Goal: Task Accomplishment & Management: Manage account settings

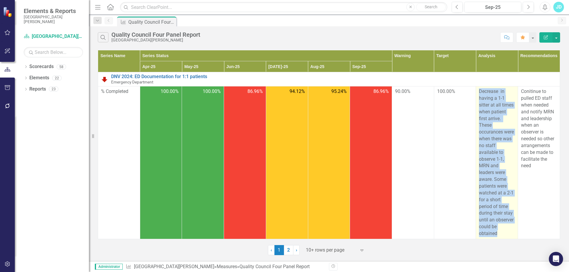
drag, startPoint x: 476, startPoint y: 92, endPoint x: 510, endPoint y: 233, distance: 145.5
click at [510, 233] on p "Decrease in having a 1-1 sitter at all times when patient first arrive. These o…" at bounding box center [497, 162] width 36 height 149
copy p "Decrease in having a 1-1 sitter at all times when patient first arrive. These o…"
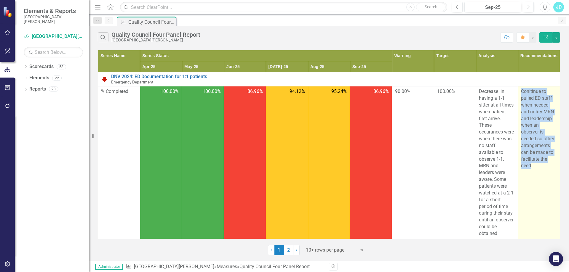
drag, startPoint x: 517, startPoint y: 90, endPoint x: 538, endPoint y: 169, distance: 81.8
click at [538, 169] on p "Conitinue to pulled ED staff when needed and notify MRN and leadership when an …" at bounding box center [539, 128] width 36 height 81
copy p "Conitinue to pulled ED staff when needed and notify MRN and leadership when an …"
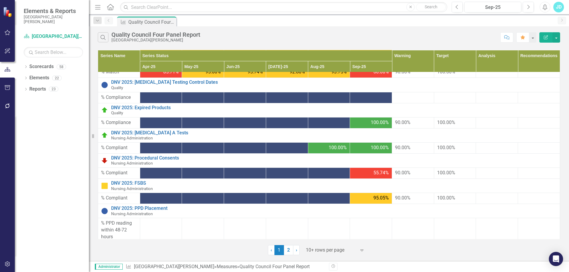
scroll to position [240, 0]
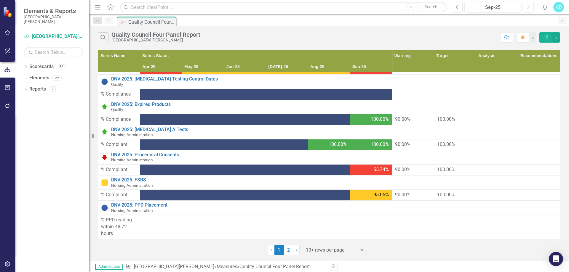
click at [318, 252] on div at bounding box center [331, 250] width 50 height 8
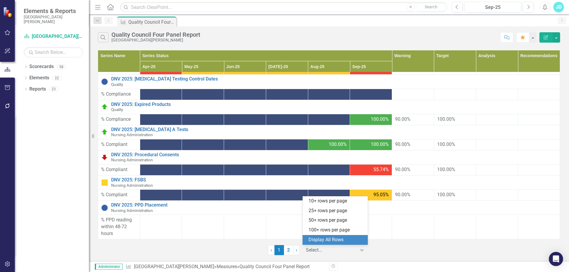
click at [320, 243] on div "Display All Rows" at bounding box center [336, 240] width 56 height 7
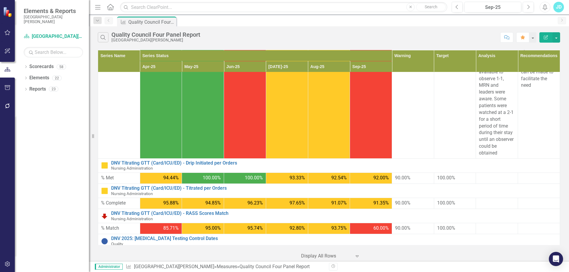
scroll to position [0, 0]
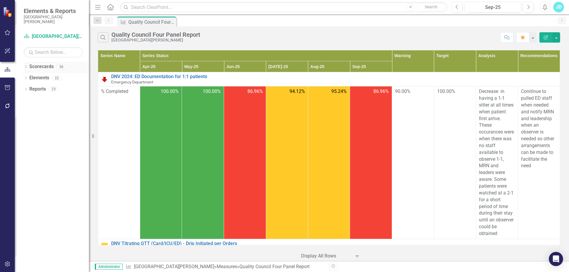
click at [38, 66] on link "Scorecards" at bounding box center [41, 66] width 24 height 7
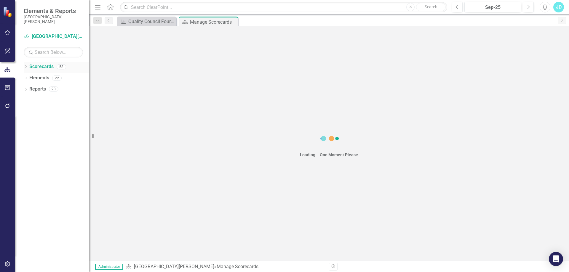
click at [25, 67] on icon "Dropdown" at bounding box center [26, 67] width 4 height 3
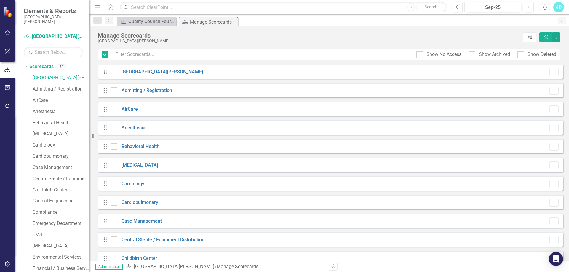
checkbox input "false"
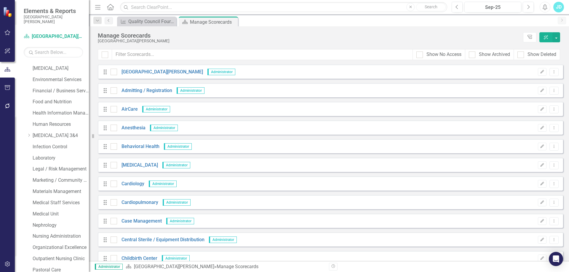
scroll to position [326, 0]
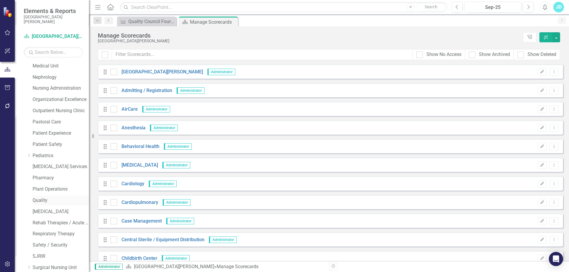
click at [38, 204] on div "Quality" at bounding box center [61, 201] width 56 height 10
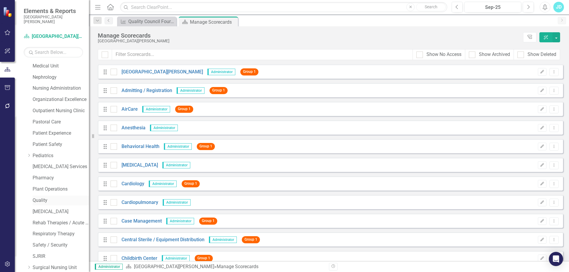
click at [44, 201] on link "Quality" at bounding box center [61, 200] width 56 height 7
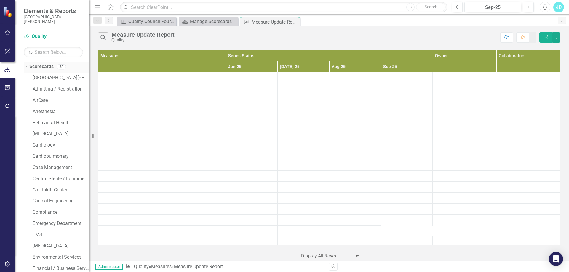
click at [26, 67] on icon "Dropdown" at bounding box center [24, 67] width 3 height 4
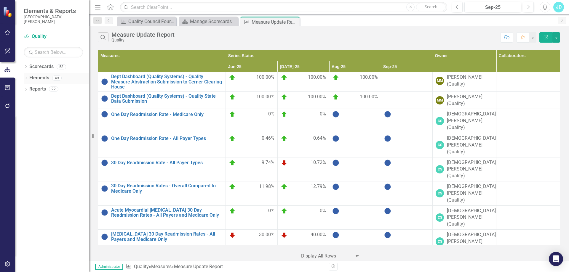
click at [35, 79] on link "Elements" at bounding box center [39, 78] width 20 height 7
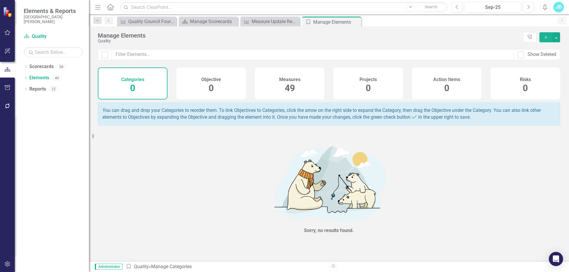
click at [294, 89] on span "49" at bounding box center [290, 88] width 10 height 10
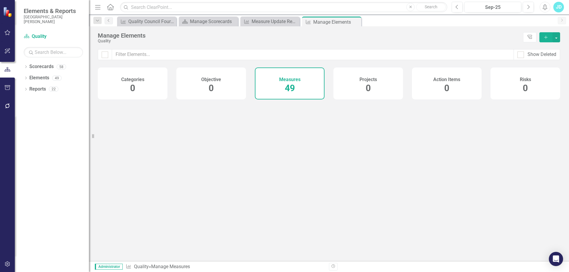
checkbox input "false"
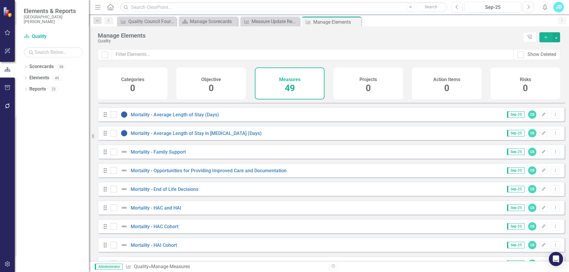
scroll to position [760, 0]
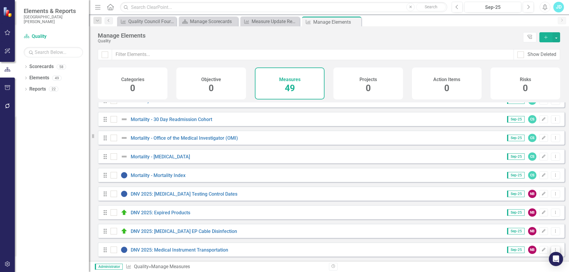
click at [553, 249] on icon "Dropdown Menu" at bounding box center [555, 250] width 5 height 4
click at [534, 231] on link "Copy Duplicate Measure" at bounding box center [528, 229] width 53 height 11
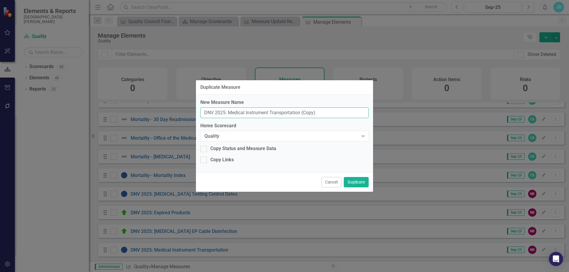
drag, startPoint x: 228, startPoint y: 112, endPoint x: 340, endPoint y: 111, distance: 112.0
click at [340, 111] on input "DNV 2025: Medical Instrument Transportation (Copy)" at bounding box center [284, 113] width 168 height 11
type input "DNV 2025: Humidity Range in [MEDICAL_DATA]"
click at [359, 181] on button "Duplicate" at bounding box center [356, 182] width 25 height 10
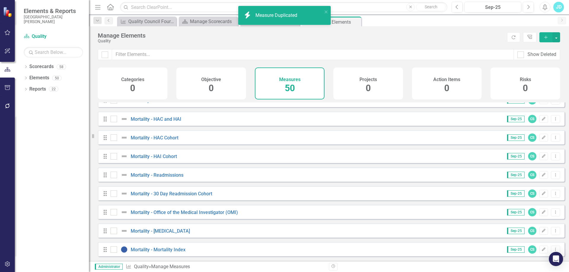
scroll to position [779, 0]
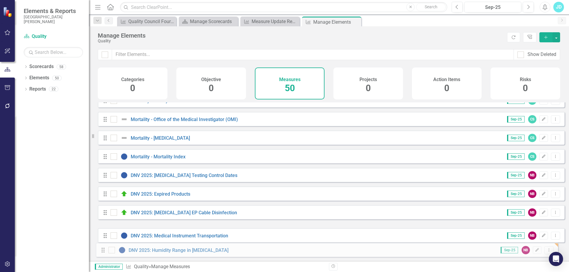
drag, startPoint x: 105, startPoint y: 231, endPoint x: 103, endPoint y: 250, distance: 19.1
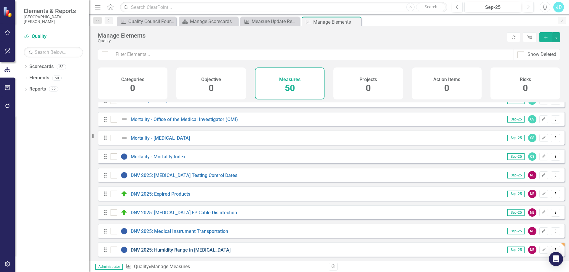
click at [166, 250] on link "DNV 2025: Humidity Range in [MEDICAL_DATA]" at bounding box center [181, 250] width 100 height 6
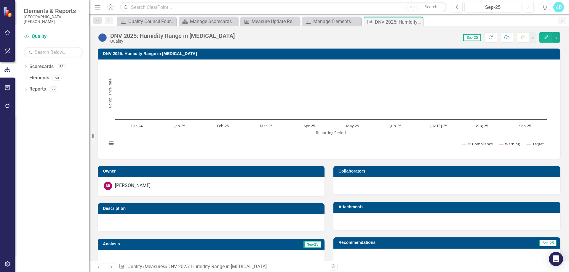
scroll to position [207, 0]
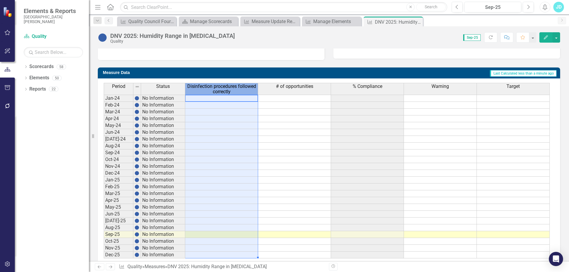
click at [231, 84] on span "Disinfection procedures followed correctly" at bounding box center [221, 89] width 70 height 10
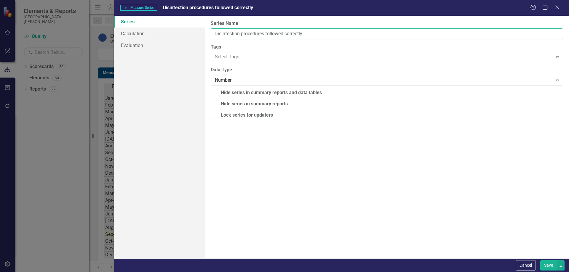
drag, startPoint x: 276, startPoint y: 33, endPoint x: 211, endPoint y: 32, distance: 64.6
click at [211, 32] on input "Disinfection procedures followed correctly" at bounding box center [387, 33] width 352 height 11
type input "# Compliance"
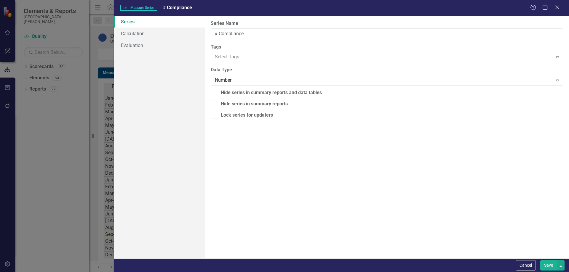
click at [549, 266] on button "Save" at bounding box center [548, 265] width 17 height 10
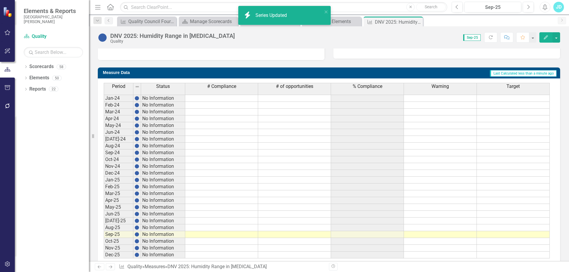
click at [191, 235] on td at bounding box center [221, 234] width 73 height 7
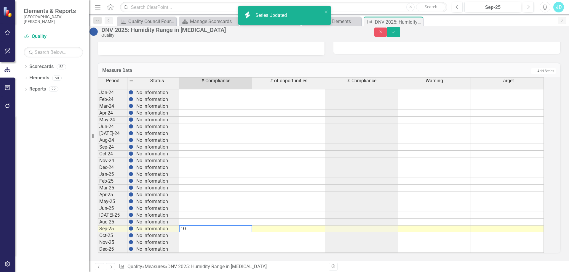
type textarea "100"
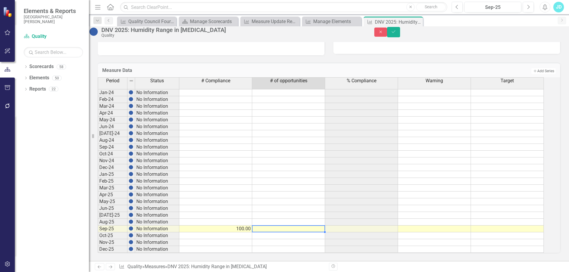
click at [454, 233] on td at bounding box center [434, 229] width 73 height 7
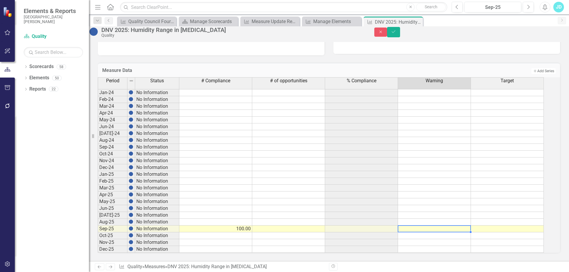
type textarea "90"
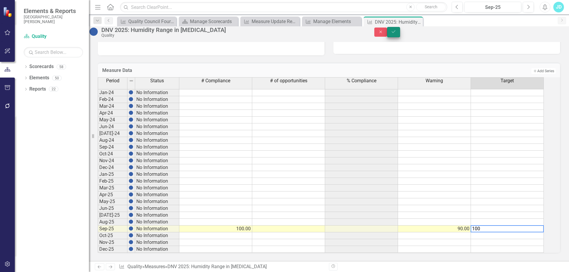
type textarea "100"
click at [396, 34] on icon "Save" at bounding box center [393, 32] width 5 height 4
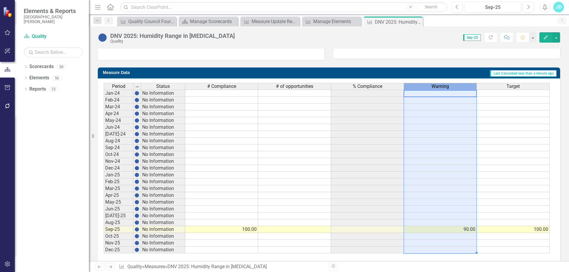
click at [450, 87] on div "Warning" at bounding box center [440, 86] width 73 height 7
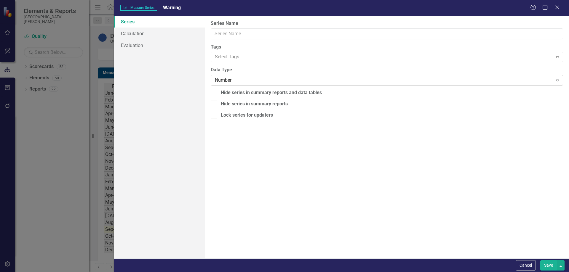
type input "Warning"
click at [242, 81] on div "Number" at bounding box center [383, 80] width 337 height 7
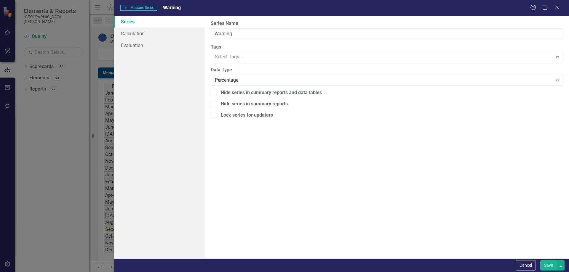
click at [548, 265] on button "Save" at bounding box center [548, 265] width 17 height 10
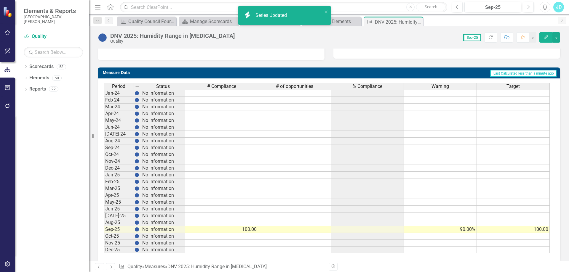
click at [504, 88] on div "Target" at bounding box center [513, 86] width 73 height 7
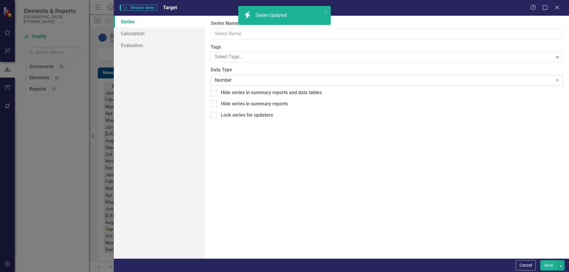
type input "Target"
click at [235, 79] on div "Number" at bounding box center [383, 80] width 337 height 7
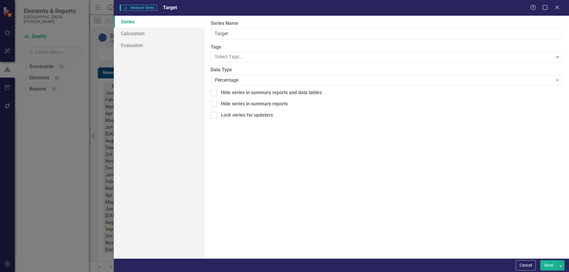
click at [550, 261] on button "Save" at bounding box center [548, 265] width 17 height 10
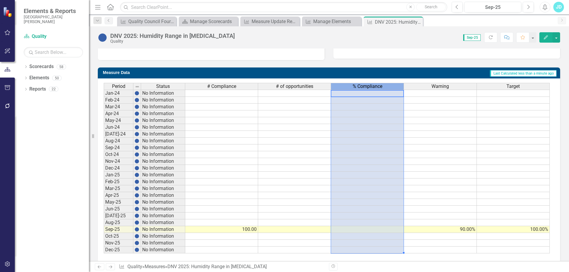
click at [377, 85] on span "% Compliance" at bounding box center [368, 86] width 30 height 5
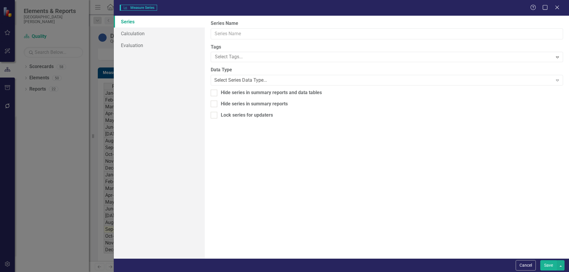
type input "% Compliance"
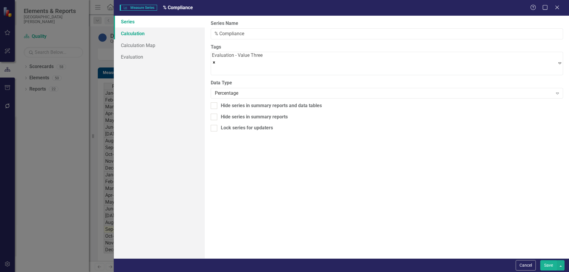
click at [137, 33] on link "Calculation" at bounding box center [159, 34] width 91 height 12
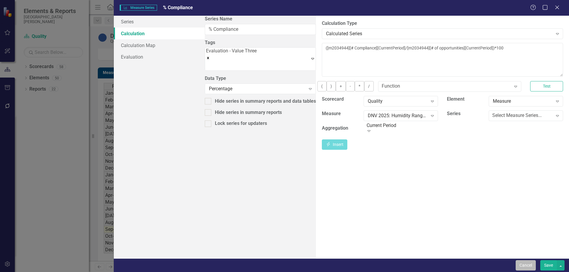
click at [525, 265] on button "Cancel" at bounding box center [525, 265] width 20 height 10
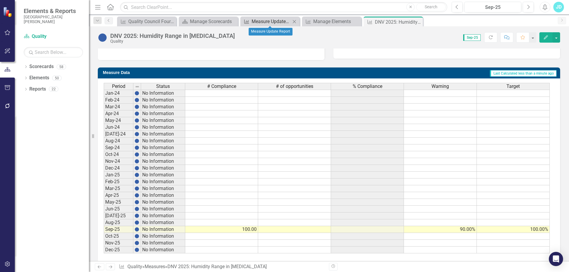
click at [272, 21] on div "Measure Update Report" at bounding box center [271, 21] width 39 height 7
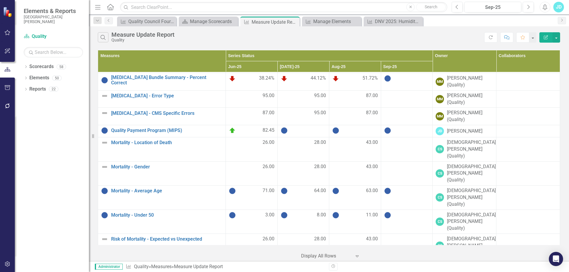
scroll to position [237, 0]
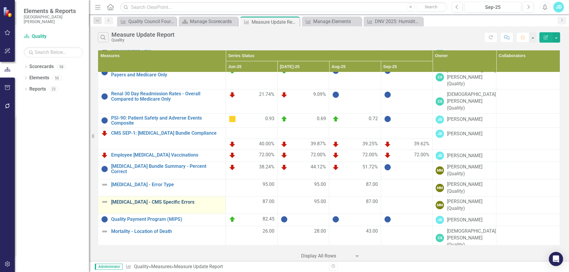
click at [140, 200] on link "[MEDICAL_DATA] - CMS Specific Errors" at bounding box center [166, 202] width 111 height 5
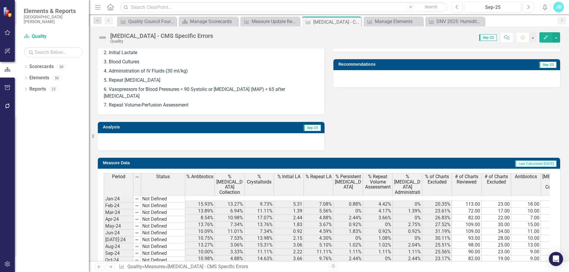
scroll to position [413, 0]
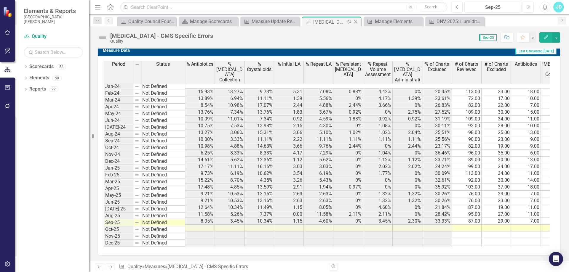
click at [357, 20] on icon at bounding box center [355, 21] width 3 height 3
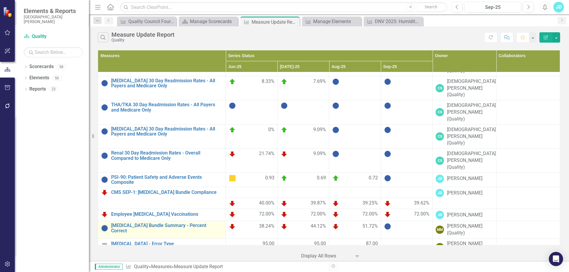
scroll to position [207, 0]
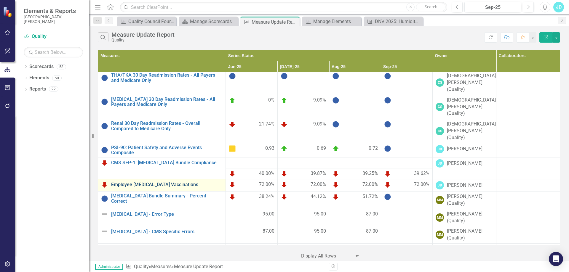
click at [152, 182] on link "Employee [MEDICAL_DATA] Vaccinations" at bounding box center [166, 184] width 111 height 5
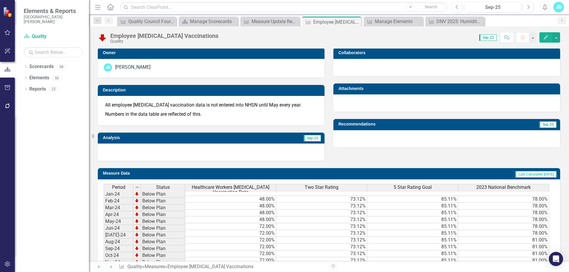
scroll to position [207, 0]
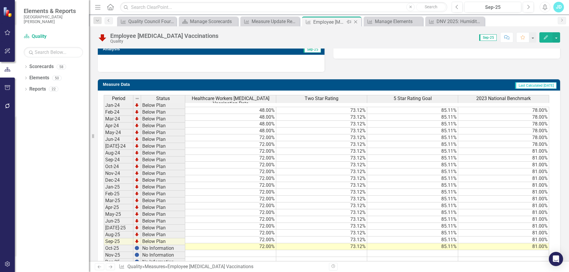
click at [358, 21] on icon "Close" at bounding box center [356, 22] width 6 height 5
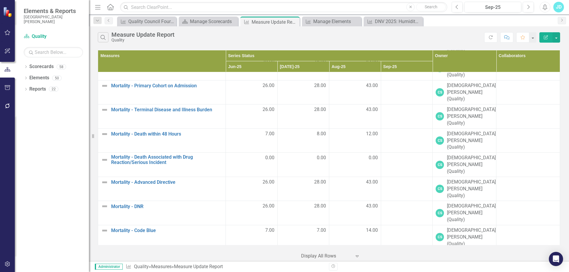
scroll to position [652, 0]
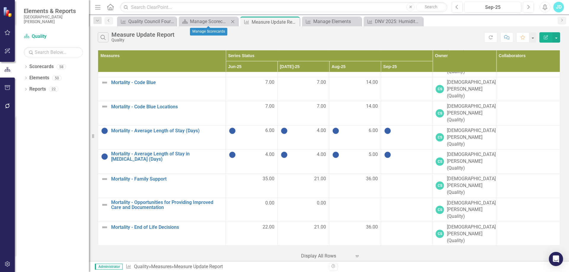
click at [233, 22] on icon "Close" at bounding box center [233, 21] width 6 height 5
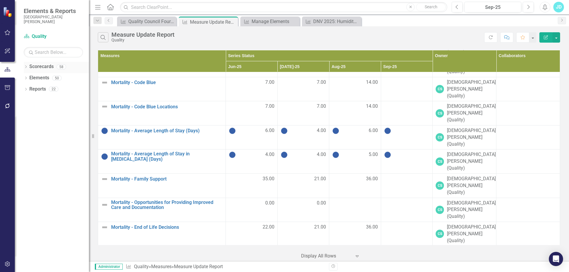
click at [26, 67] on icon "Dropdown" at bounding box center [26, 67] width 4 height 3
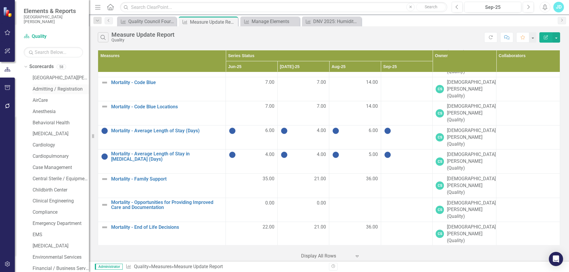
click at [44, 91] on link "Admitting / Registration" at bounding box center [61, 89] width 56 height 7
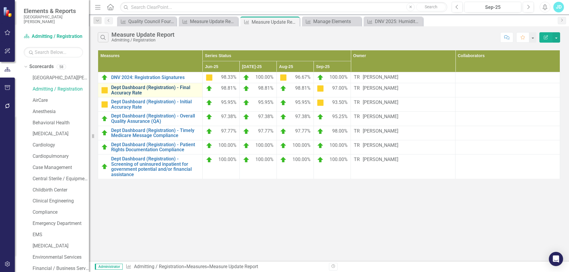
click at [167, 89] on link "Dept Dashboard (Registration) - Final Accuracy Rate" at bounding box center [155, 90] width 88 height 10
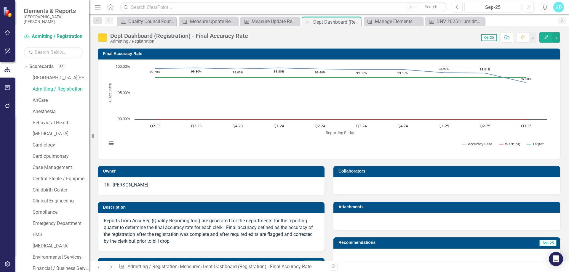
scroll to position [148, 0]
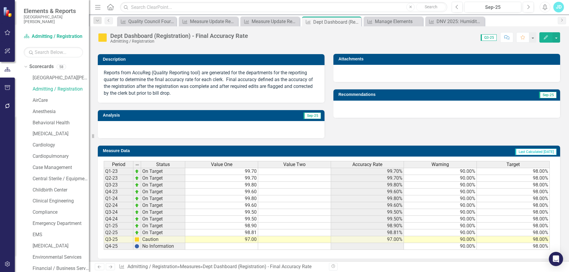
click at [368, 166] on span "Accuracy Rate" at bounding box center [367, 164] width 30 height 5
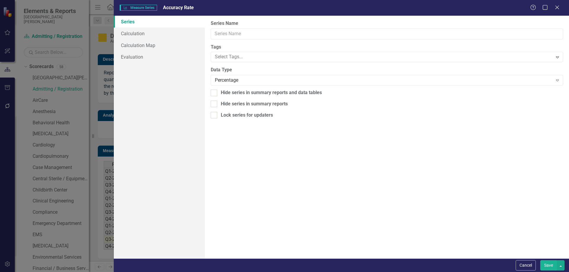
type input "Accuracy Rate"
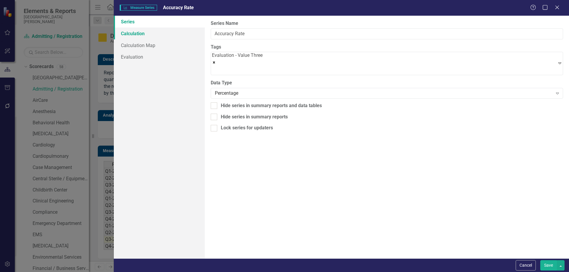
click at [138, 32] on link "Calculation" at bounding box center [159, 34] width 91 height 12
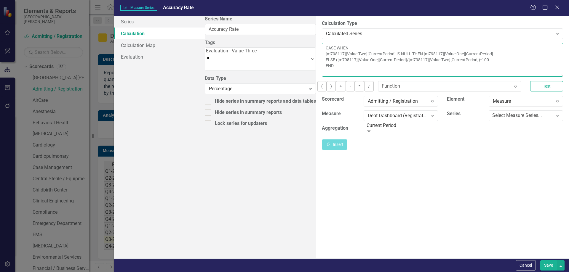
drag, startPoint x: 214, startPoint y: 48, endPoint x: 230, endPoint y: 69, distance: 26.0
click at [322, 69] on textarea "CASE WHEN [m798117][Value Two][CurrentPeriod] IS NULL THEN [m798117][Value One]…" at bounding box center [442, 60] width 241 height 34
click at [528, 262] on button "Cancel" at bounding box center [525, 265] width 20 height 10
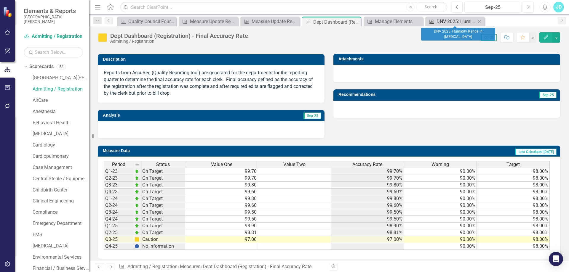
click at [444, 20] on div "DNV 2025: Humidity Range in [MEDICAL_DATA]" at bounding box center [455, 21] width 39 height 7
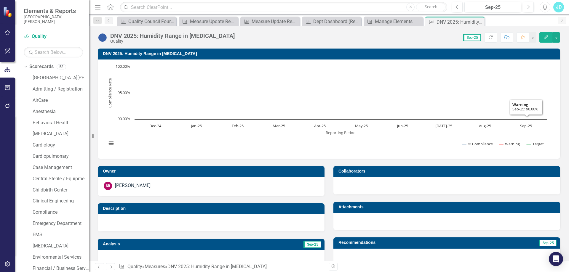
scroll to position [178, 0]
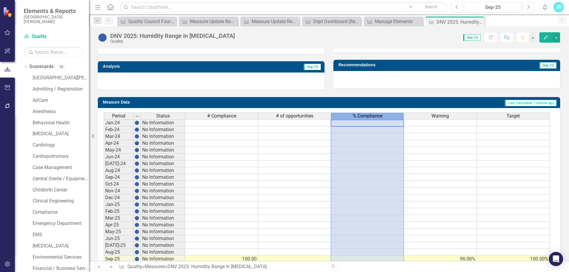
click at [368, 115] on span "% Compliance" at bounding box center [368, 115] width 30 height 5
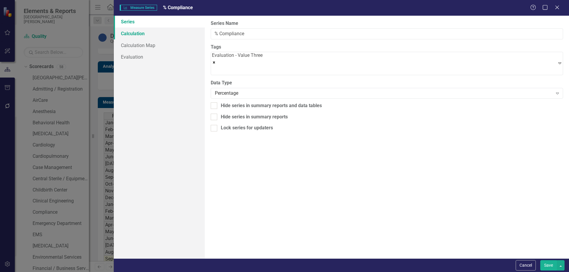
click at [136, 33] on link "Calculation" at bounding box center [159, 34] width 91 height 12
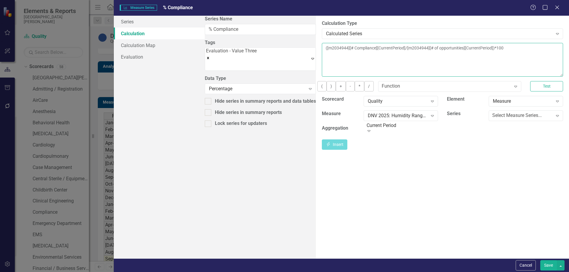
click at [322, 47] on textarea "([m2034944][# Compliance][CurrentPeriod]/[m2034944][# of opportunities][Current…" at bounding box center [442, 60] width 241 height 34
drag, startPoint x: 214, startPoint y: 47, endPoint x: 484, endPoint y: 46, distance: 269.9
click at [484, 46] on textarea "([m2034944][# Compliance][CurrentPeriod]/[m2034944][# of opportunities][Current…" at bounding box center [442, 60] width 241 height 34
paste textarea "CASE WHEN [m798117][Value Two][CurrentPeriod] IS NULL THEN [m798117][Value One]…"
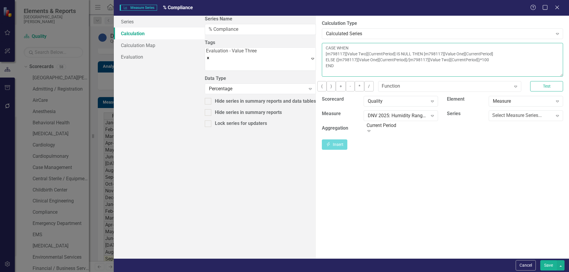
drag, startPoint x: 214, startPoint y: 55, endPoint x: 305, endPoint y: 54, distance: 91.2
click at [322, 54] on textarea "CASE WHEN [m798117][Value Two][CurrentPeriod] IS NULL THEN [m798117][Value One]…" at bounding box center [442, 60] width 241 height 34
click at [492, 118] on div "Select Measure Series..." at bounding box center [516, 115] width 49 height 7
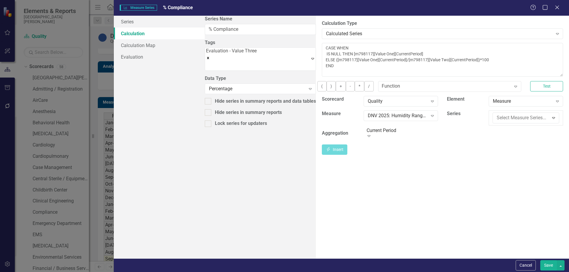
click at [347, 148] on button "Insert Insert" at bounding box center [334, 145] width 25 height 10
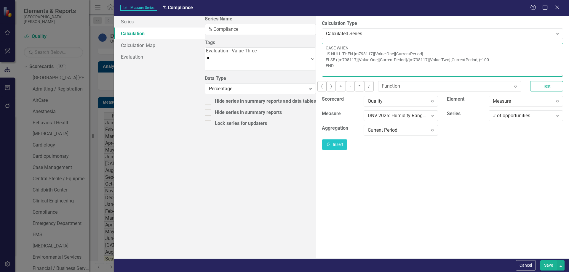
click at [322, 48] on textarea "CASE WHEN [m2034944][# of opportunities][CurrentPeriod] IS NULL THEN [m798117][…" at bounding box center [442, 60] width 241 height 34
drag, startPoint x: 369, startPoint y: 55, endPoint x: 463, endPoint y: 55, distance: 93.6
click at [463, 55] on textarea "CASE WHEN [m2034944][# of opportunities][CurrentPeriod] IS NULL THEN [m798117][…" at bounding box center [442, 60] width 241 height 34
click at [493, 119] on div "# of opportunities" at bounding box center [523, 115] width 60 height 7
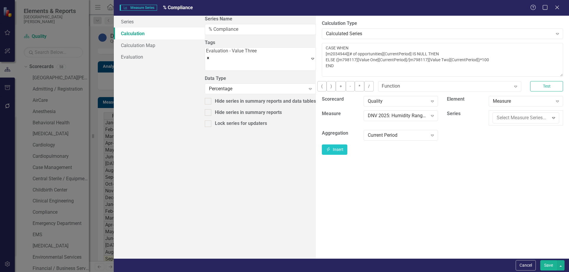
click at [489, 272] on div "# Compliance" at bounding box center [285, 277] width 559 height 7
click at [347, 148] on button "Insert Insert" at bounding box center [334, 145] width 25 height 10
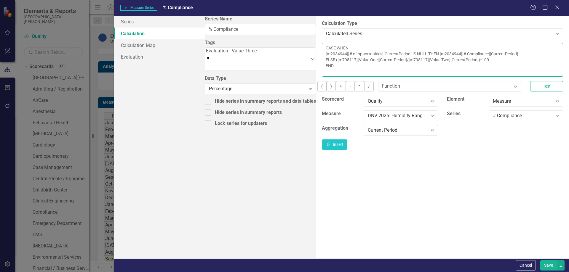
drag, startPoint x: 231, startPoint y: 62, endPoint x: 322, endPoint y: 64, distance: 90.7
click at [322, 64] on textarea "CASE WHEN [m2034944][# of opportunities][CurrentPeriod] IS NULL THEN [m2034944]…" at bounding box center [442, 60] width 241 height 34
click at [330, 146] on icon "button" at bounding box center [328, 144] width 3 height 4
drag, startPoint x: 340, startPoint y: 62, endPoint x: 430, endPoint y: 64, distance: 89.5
click at [430, 64] on textarea "CASE WHEN [m2034944][# of opportunities][CurrentPeriod] IS NULL THEN [m2034944]…" at bounding box center [442, 60] width 241 height 34
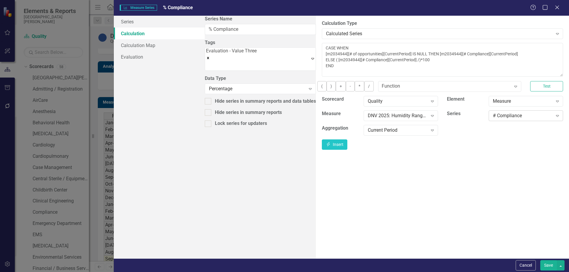
click at [488, 121] on div "# Compliance Expand" at bounding box center [525, 115] width 74 height 11
click at [347, 150] on button "Insert Insert" at bounding box center [334, 145] width 25 height 10
click at [322, 63] on textarea "CASE WHEN [m2034944][# of opportunities][CurrentPeriod] IS NULL THEN [m2034944]…" at bounding box center [442, 60] width 241 height 34
type textarea "CASE WHEN [m2034944][# of opportunities][CurrentPeriod] IS NULL THEN [m2034944]…"
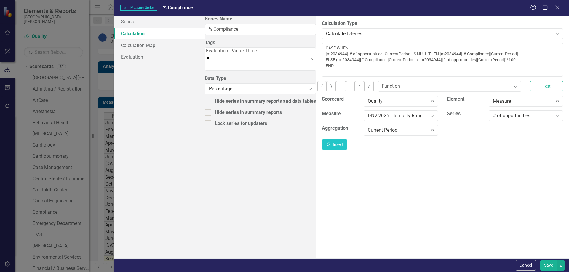
click at [548, 268] on button "Save" at bounding box center [548, 265] width 17 height 10
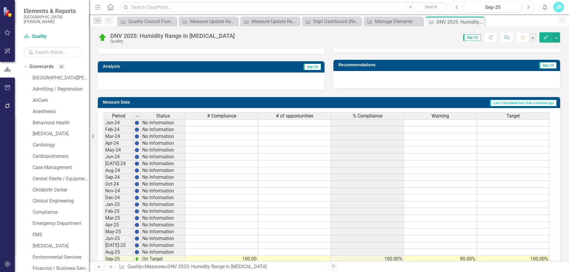
click at [376, 118] on span "% Compliance" at bounding box center [368, 115] width 30 height 5
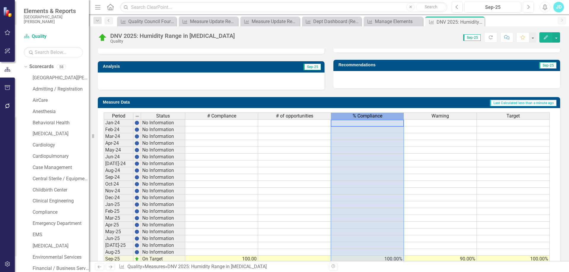
click at [376, 118] on span "% Compliance" at bounding box center [368, 115] width 30 height 5
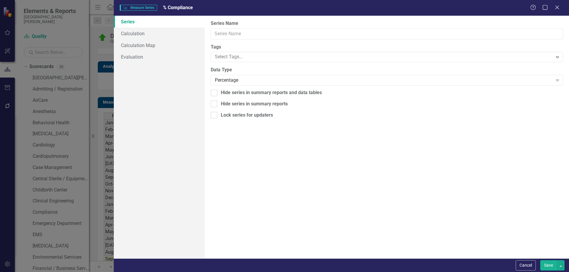
type input "% Compliance"
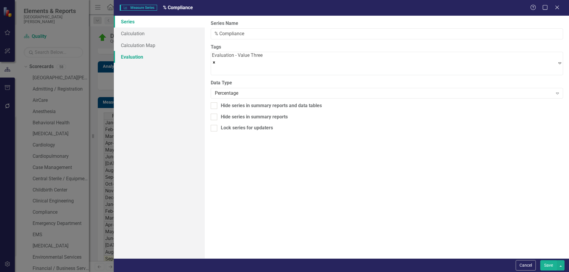
click at [135, 58] on link "Evaluation" at bounding box center [159, 57] width 91 height 12
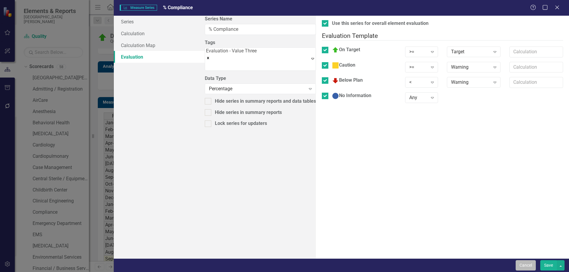
click at [522, 263] on button "Cancel" at bounding box center [525, 265] width 20 height 10
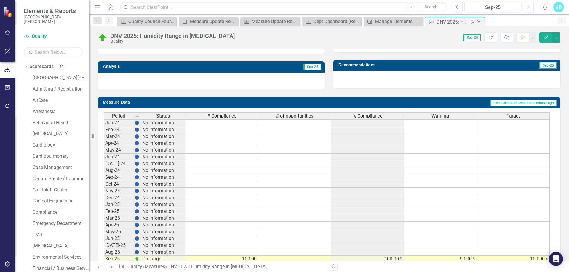
click at [480, 20] on icon "Close" at bounding box center [479, 22] width 6 height 5
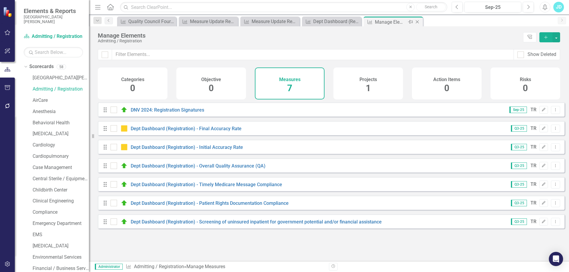
click at [419, 22] on icon "Close" at bounding box center [417, 22] width 6 height 5
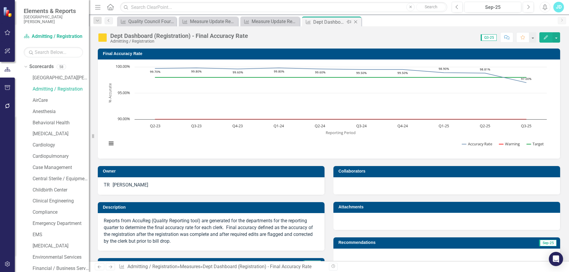
click at [353, 21] on icon "Close" at bounding box center [356, 22] width 6 height 5
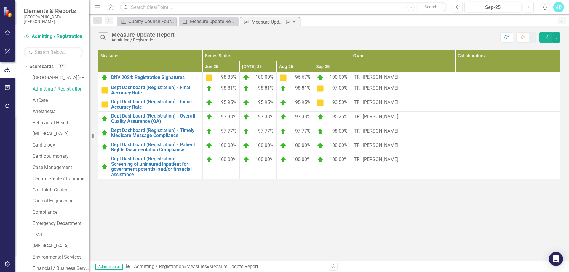
click at [294, 23] on icon "Close" at bounding box center [294, 22] width 6 height 5
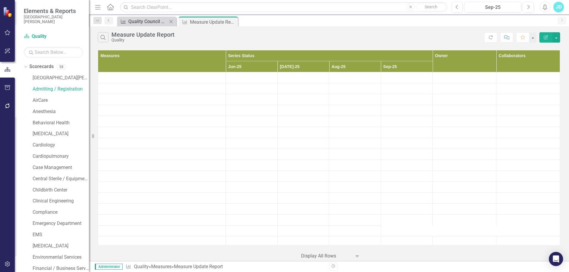
click at [148, 23] on div "Quality Council Four Panel Report" at bounding box center [147, 21] width 39 height 7
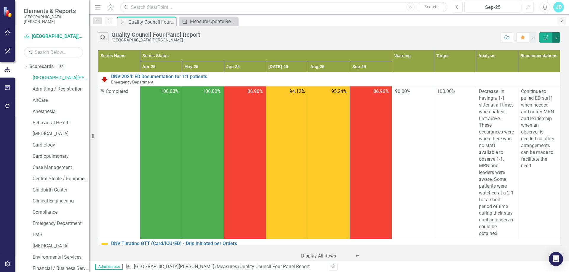
click at [556, 37] on button "button" at bounding box center [556, 37] width 8 height 10
click at [549, 49] on link "Edit Report Edit Report" at bounding box center [536, 48] width 47 height 11
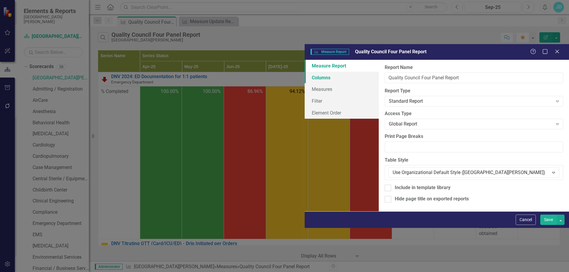
click at [305, 72] on link "Columns" at bounding box center [342, 78] width 74 height 12
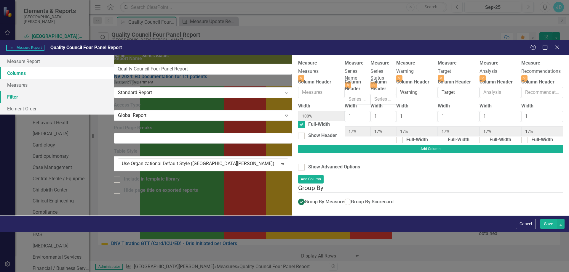
click at [81, 91] on link "Filter" at bounding box center [57, 97] width 114 height 12
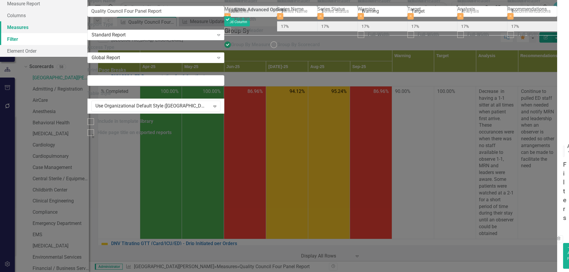
click at [81, 33] on link "Measures" at bounding box center [43, 27] width 87 height 12
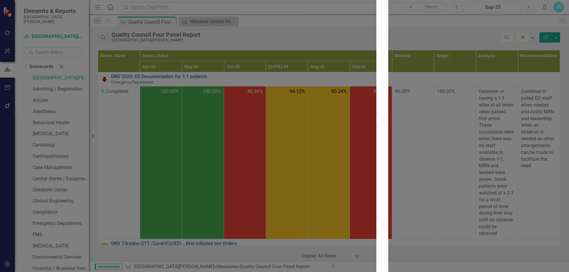
scroll to position [355, 0]
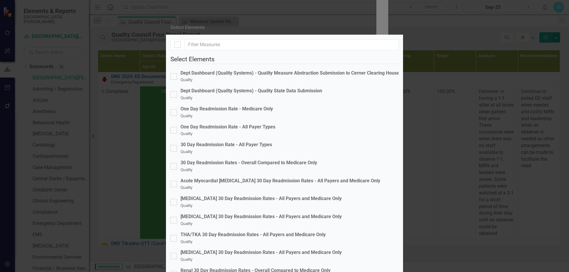
scroll to position [559, 0]
checkbox input "true"
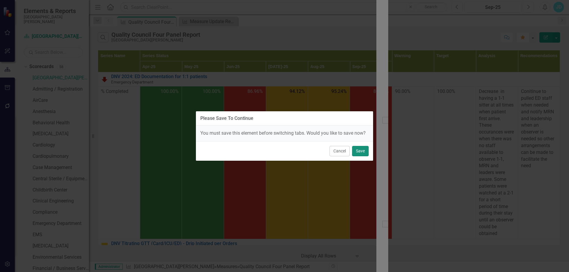
click at [358, 151] on button "Save" at bounding box center [360, 151] width 17 height 10
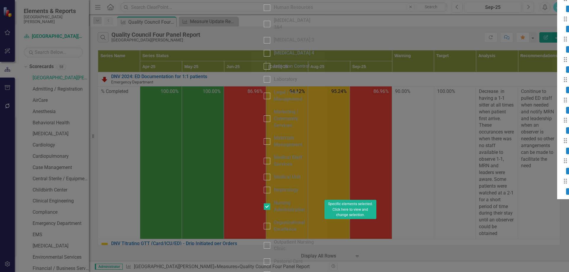
click at [567, 132] on div "Please Save To Continue You must save this element before switching tabs. Would…" at bounding box center [284, 136] width 569 height 272
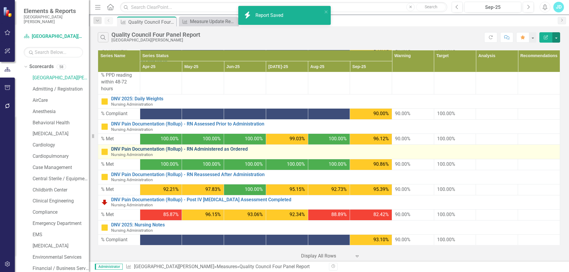
scroll to position [462, 0]
